Goal: Find specific page/section: Find specific page/section

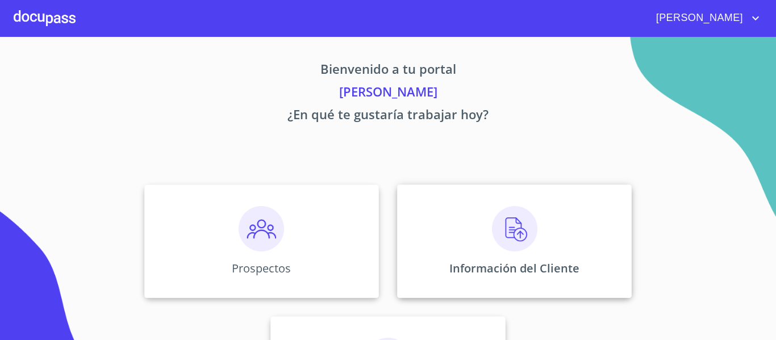
click at [524, 245] on img at bounding box center [514, 228] width 45 height 45
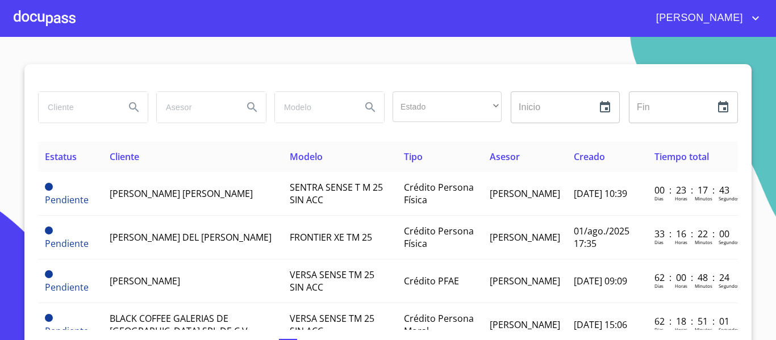
click at [41, 22] on div at bounding box center [45, 18] width 62 height 36
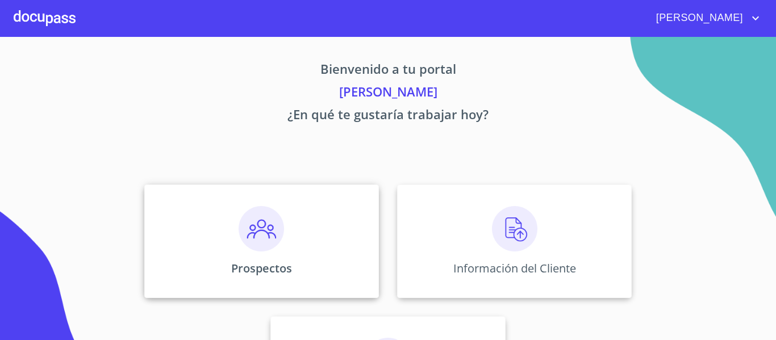
click at [245, 238] on img at bounding box center [261, 228] width 45 height 45
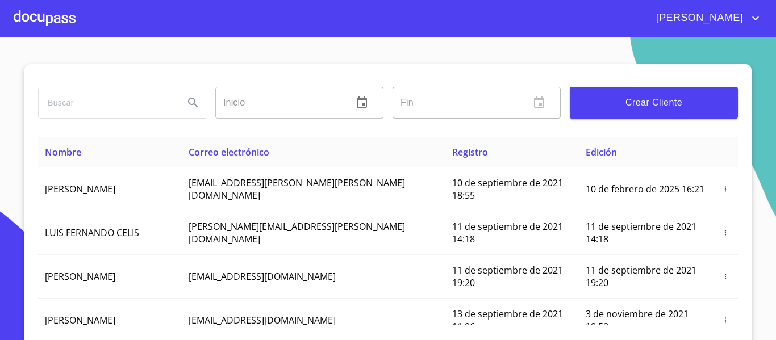
click at [139, 98] on input "search" at bounding box center [107, 103] width 136 height 31
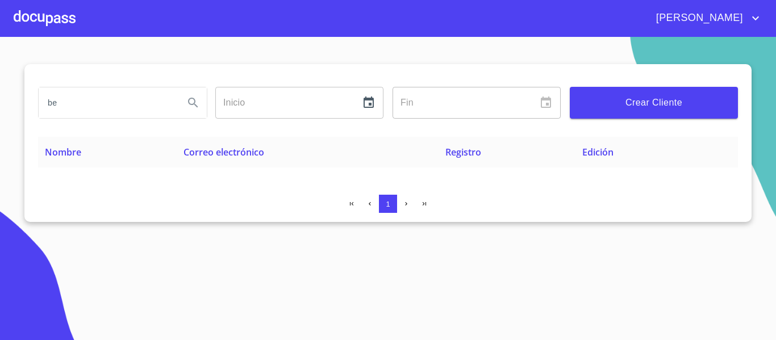
type input "b"
type input "[PERSON_NAME]"
click at [205, 111] on button "Search" at bounding box center [193, 102] width 27 height 27
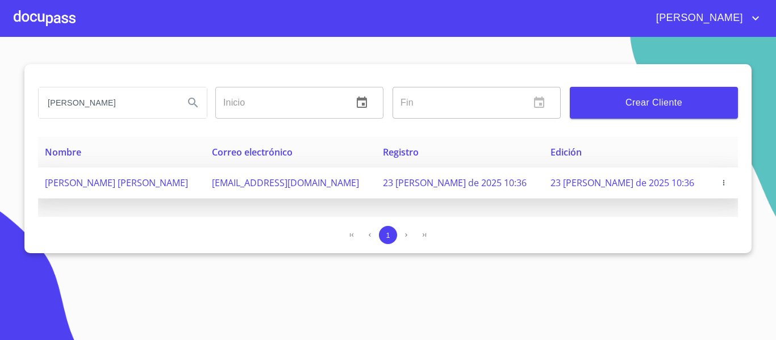
click at [173, 179] on span "[PERSON_NAME] [PERSON_NAME]" at bounding box center [116, 183] width 143 height 13
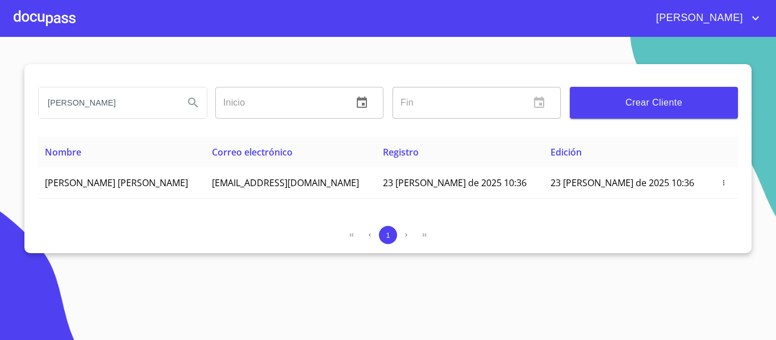
click at [113, 102] on input "[PERSON_NAME]" at bounding box center [107, 103] width 136 height 31
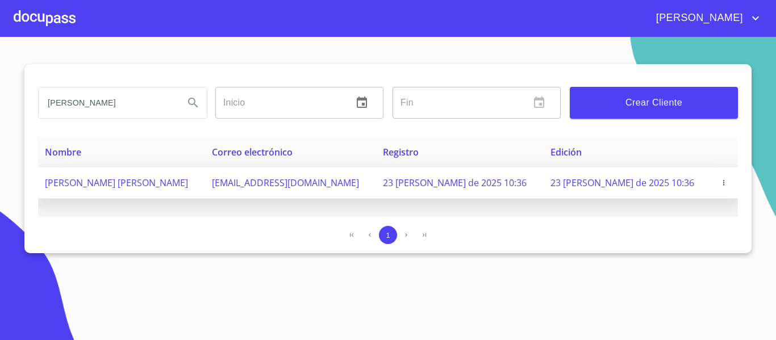
click at [128, 176] on td "[PERSON_NAME] [PERSON_NAME]" at bounding box center [121, 183] width 167 height 31
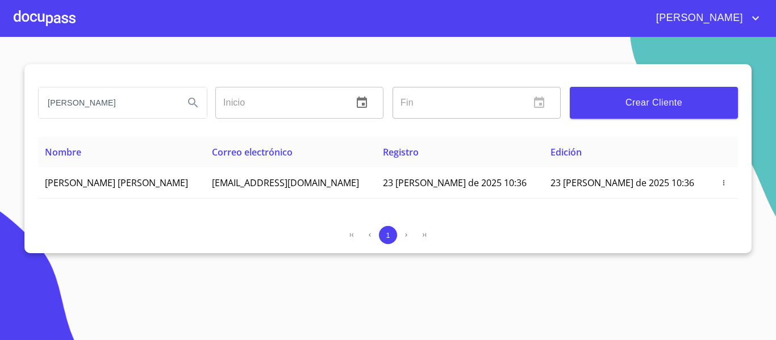
click at [68, 24] on div at bounding box center [45, 18] width 62 height 36
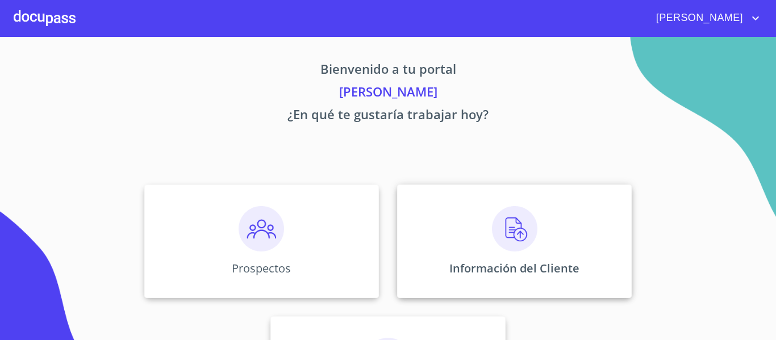
click at [495, 224] on img at bounding box center [514, 228] width 45 height 45
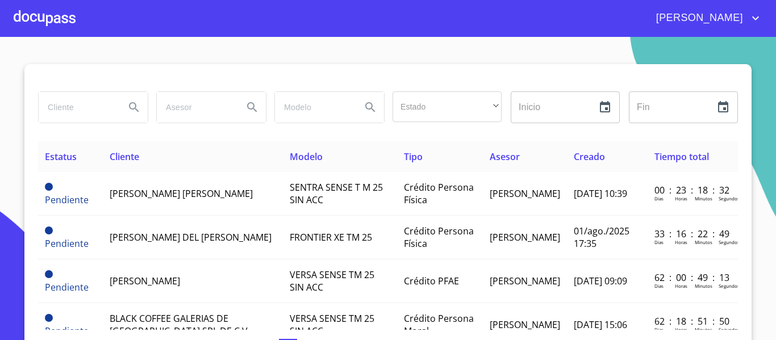
click at [88, 111] on input "search" at bounding box center [77, 107] width 77 height 31
paste input "[PERSON_NAME]"
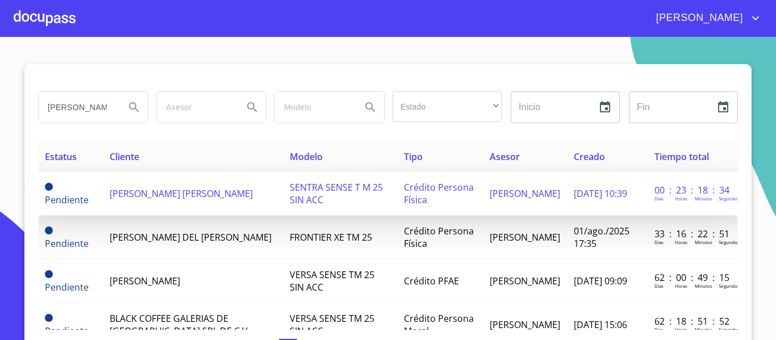
scroll to position [0, 30]
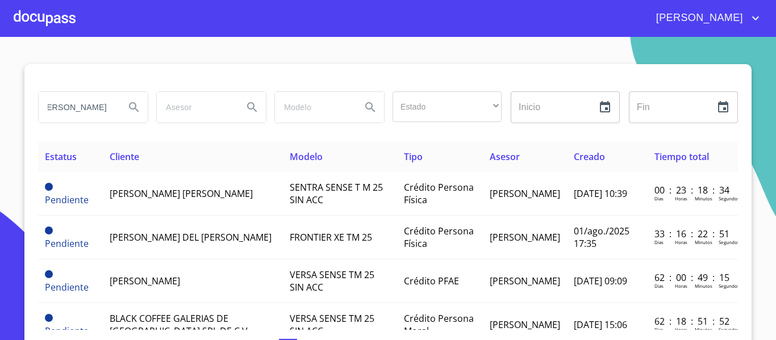
type input "[PERSON_NAME]"
click at [134, 105] on icon "Search" at bounding box center [134, 108] width 14 height 14
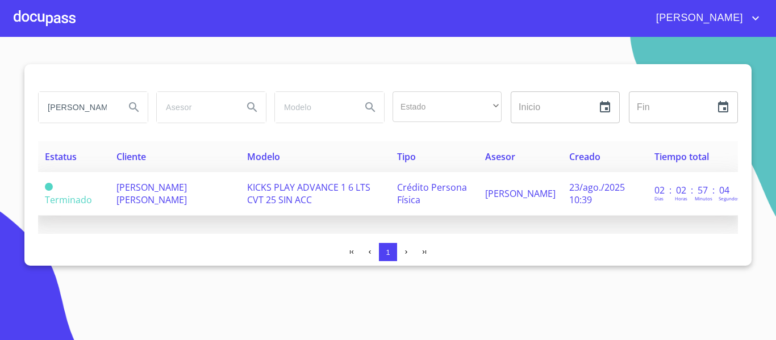
click at [148, 198] on span "[PERSON_NAME] [PERSON_NAME]" at bounding box center [151, 193] width 70 height 25
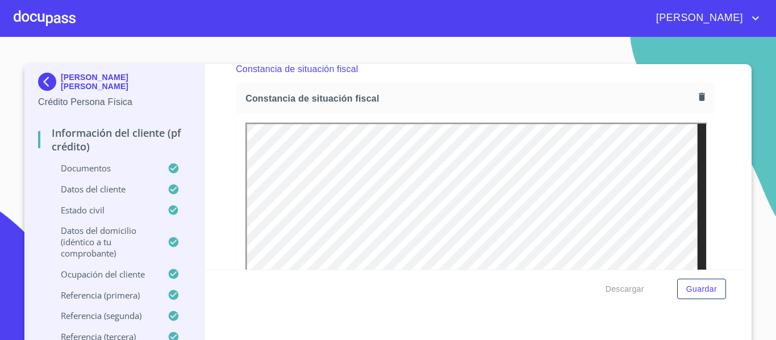
scroll to position [3068, 0]
